Goal: Find specific page/section: Find specific page/section

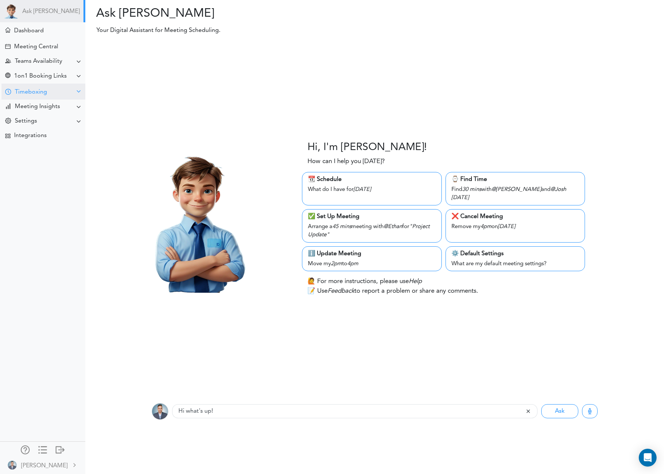
click at [38, 94] on div "Timeboxing" at bounding box center [31, 92] width 32 height 7
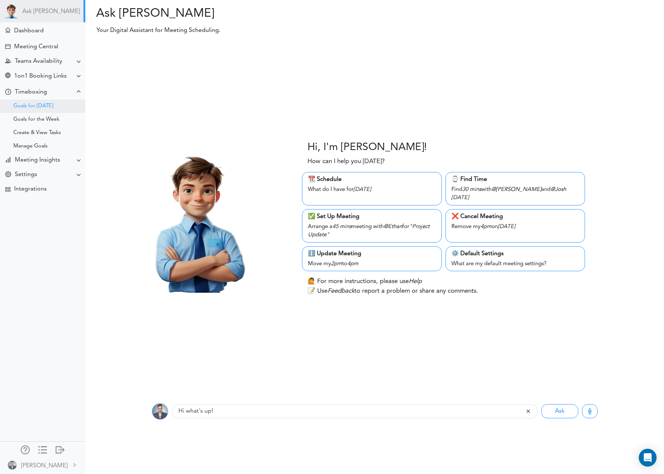
click at [36, 104] on div "Goals for [DATE]" at bounding box center [33, 106] width 40 height 4
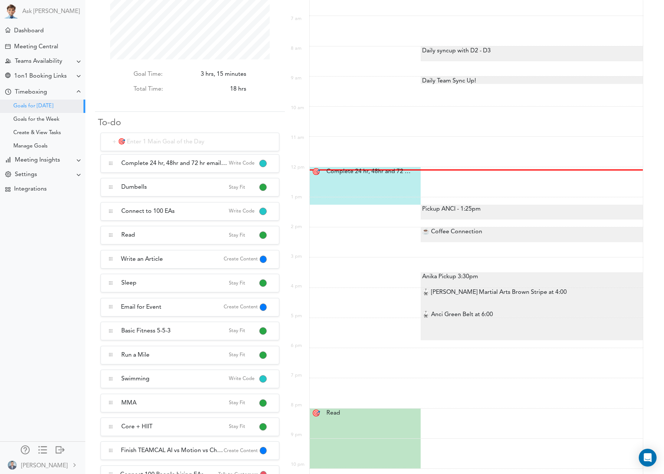
scroll to position [66, 0]
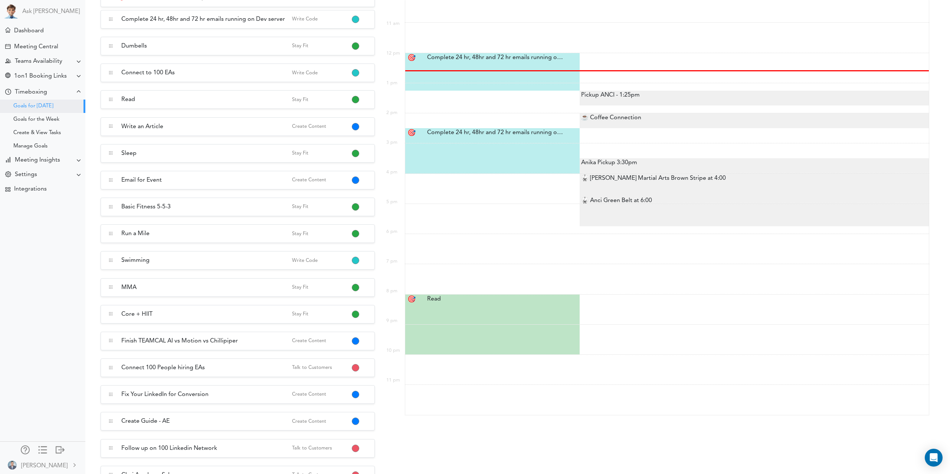
scroll to position [127, 255]
